Goal: Task Accomplishment & Management: Use online tool/utility

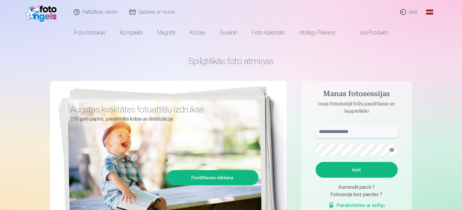
click at [339, 131] on input "text" at bounding box center [357, 132] width 82 height 12
type input "**********"
click at [392, 149] on button "button" at bounding box center [391, 149] width 11 height 11
click at [378, 169] on button "Ieiet" at bounding box center [357, 170] width 82 height 16
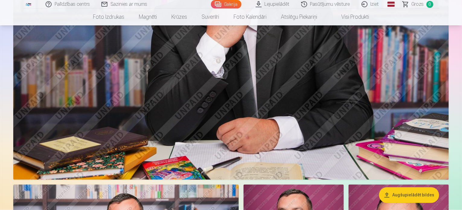
scroll to position [1086, 0]
click at [401, 190] on button "Augšupielādēt bildes" at bounding box center [409, 195] width 60 height 16
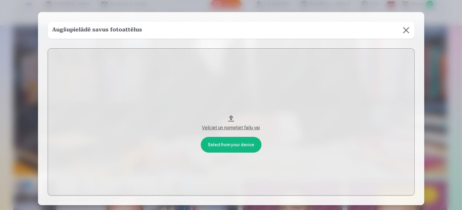
scroll to position [1089, 0]
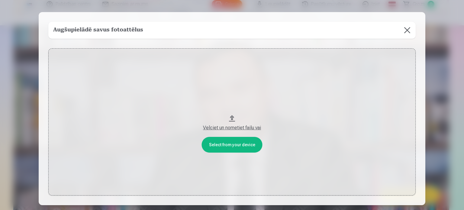
click at [231, 146] on button "Velciet un nometiet failu vai" at bounding box center [231, 121] width 367 height 147
click at [406, 28] on button at bounding box center [407, 30] width 17 height 17
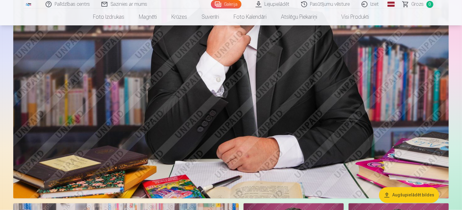
scroll to position [1121, 0]
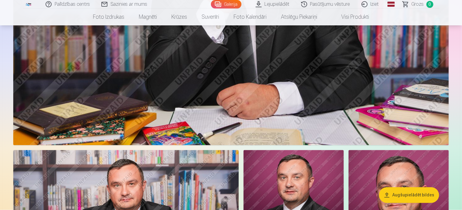
drag, startPoint x: 327, startPoint y: 100, endPoint x: 454, endPoint y: 12, distance: 153.9
click at [454, 12] on nav "Foto izdrukas Augstas kvalitātes fotoattēlu izdrukas 210 gsm papīrs, piesātināt…" at bounding box center [231, 16] width 462 height 17
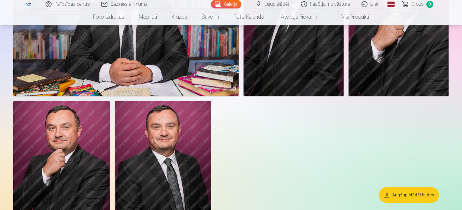
scroll to position [1325, 0]
